Goal: Task Accomplishment & Management: Complete application form

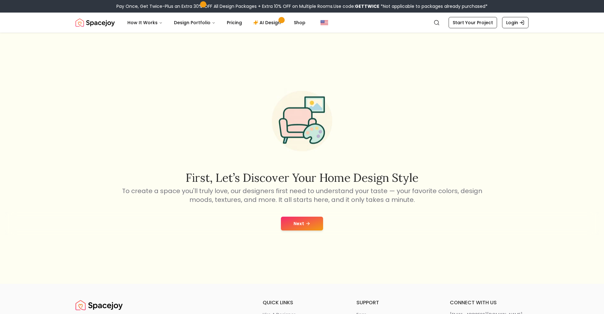
click at [310, 225] on icon at bounding box center [307, 223] width 5 height 5
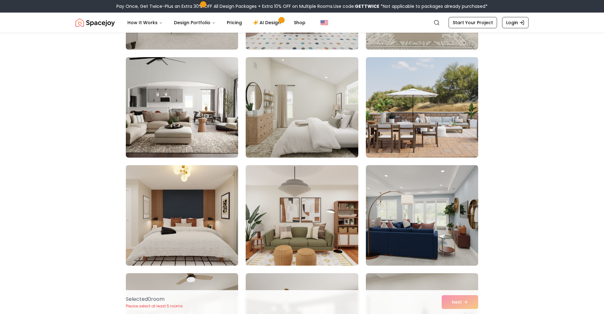
scroll to position [369, 0]
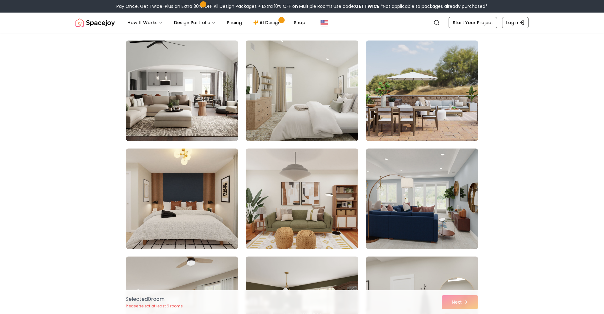
click at [289, 131] on img at bounding box center [302, 91] width 118 height 106
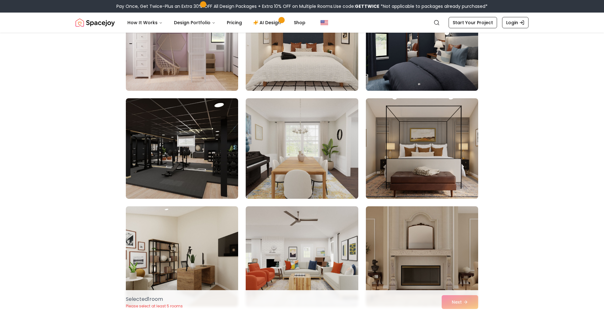
scroll to position [885, 0]
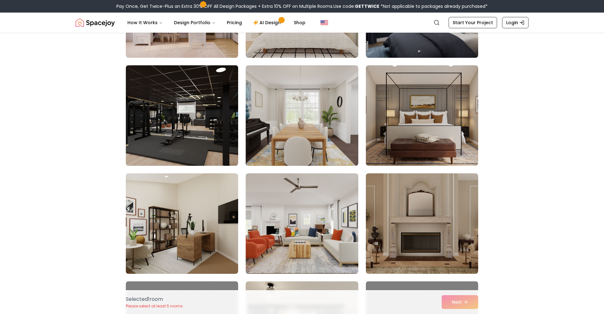
click at [202, 148] on img at bounding box center [182, 116] width 118 height 106
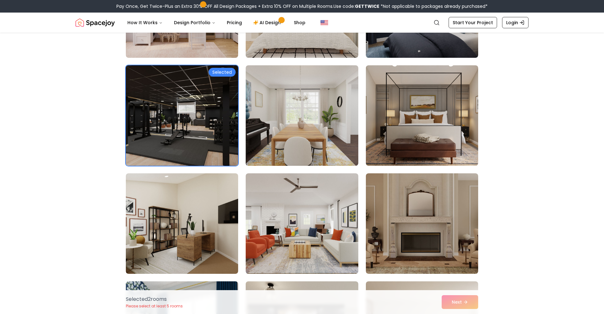
click at [202, 148] on img at bounding box center [182, 116] width 118 height 106
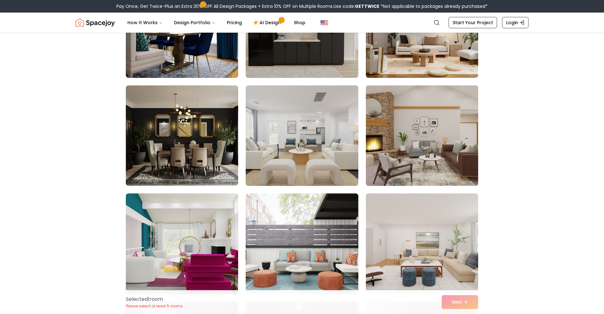
scroll to position [1148, 0]
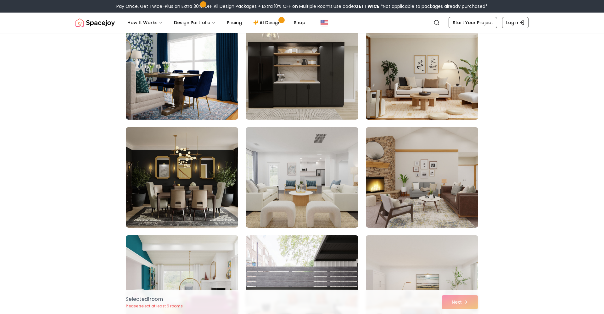
click at [425, 100] on img at bounding box center [422, 70] width 118 height 106
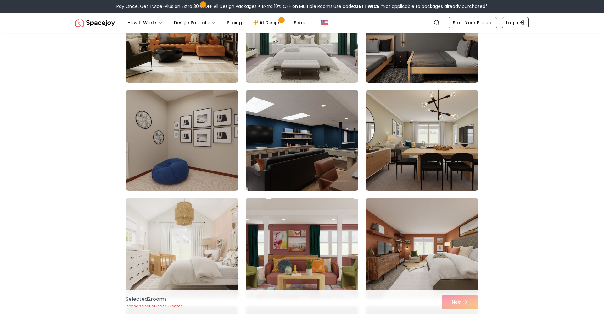
scroll to position [2027, 0]
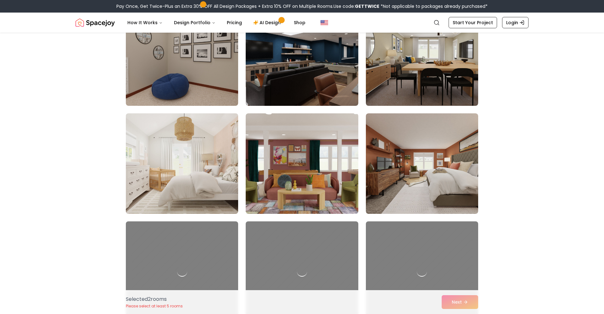
click at [216, 169] on img at bounding box center [182, 164] width 118 height 106
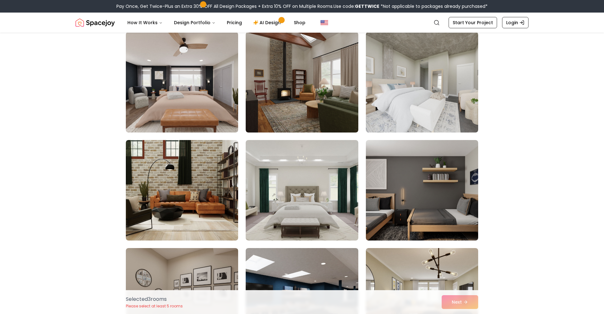
scroll to position [1682, 0]
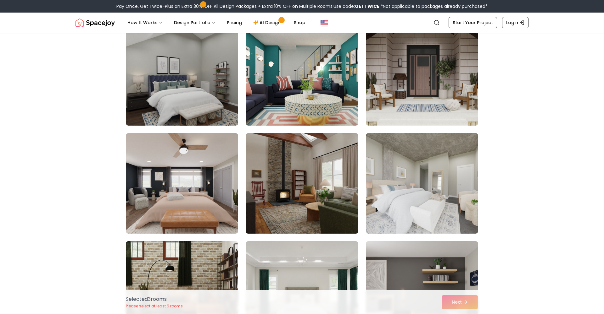
drag, startPoint x: 389, startPoint y: 109, endPoint x: 344, endPoint y: 190, distance: 92.2
click at [389, 109] on img at bounding box center [422, 75] width 112 height 101
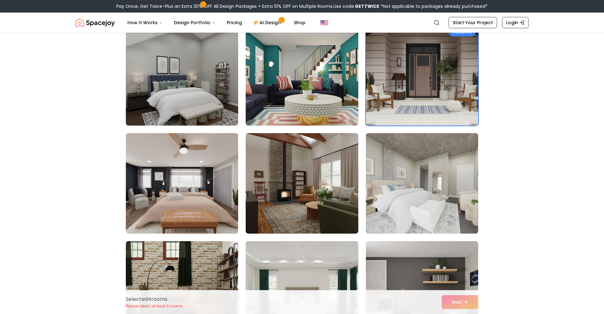
click at [416, 88] on img at bounding box center [422, 76] width 118 height 106
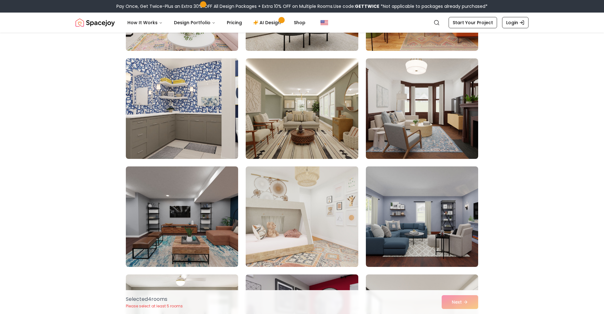
scroll to position [2507, 0]
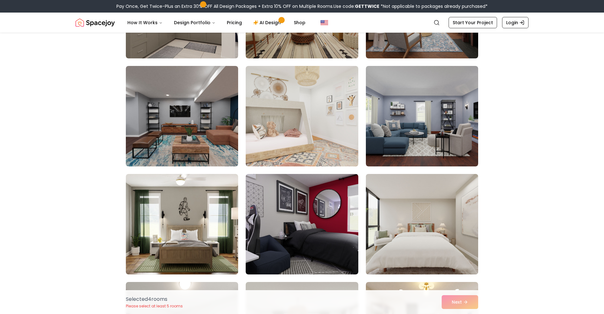
click at [339, 160] on img at bounding box center [302, 116] width 112 height 101
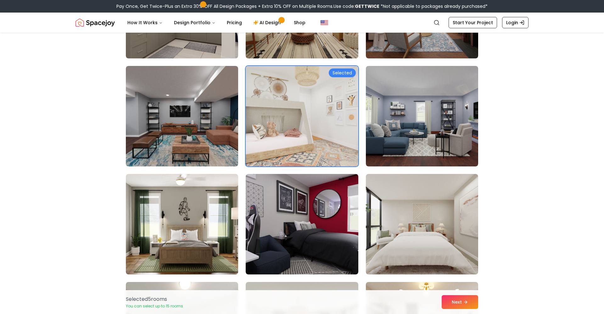
scroll to position [2714, 0]
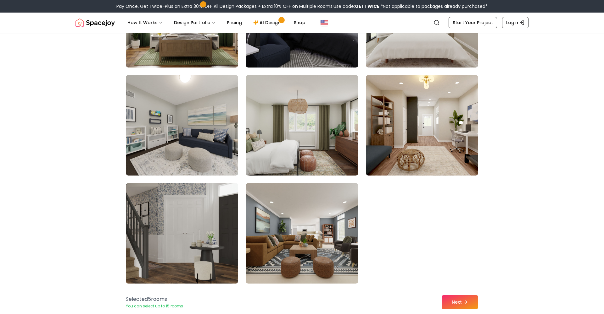
click at [222, 201] on img at bounding box center [182, 234] width 118 height 106
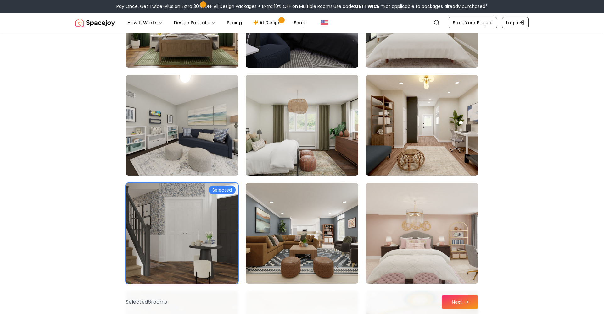
click at [452, 299] on button "Next" at bounding box center [459, 303] width 36 height 14
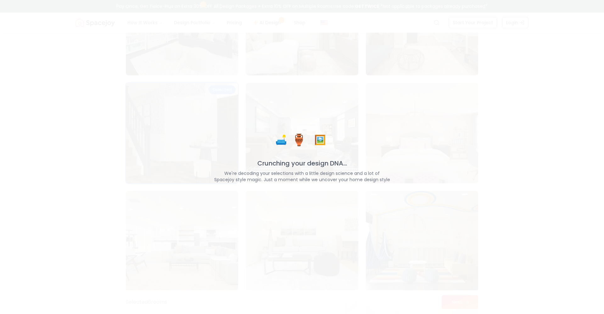
click at [298, 234] on div "🛋️ 🏺 🖼️ Crunching your design DNA... We're decoding your selections with a litt…" at bounding box center [302, 157] width 604 height 314
click at [210, 125] on div "🛋️ 🏺 🖼️ Crunching your design DNA... We're decoding your selections with a litt…" at bounding box center [302, 157] width 604 height 314
